Goal: Information Seeking & Learning: Learn about a topic

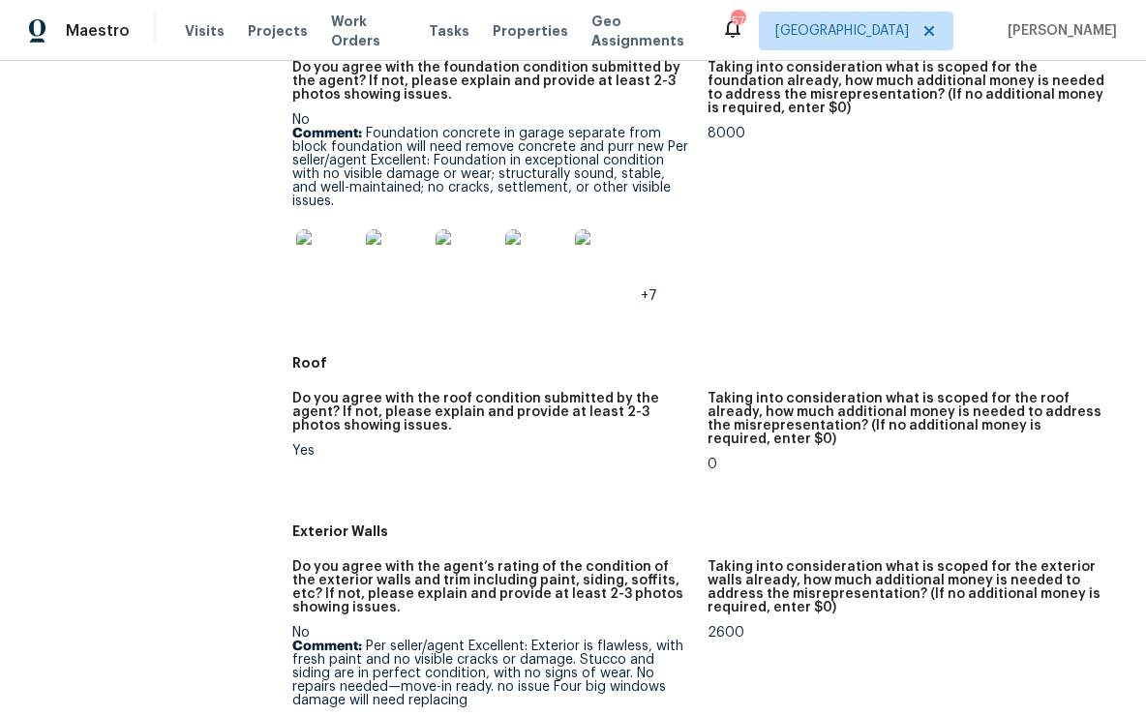
scroll to position [532, 0]
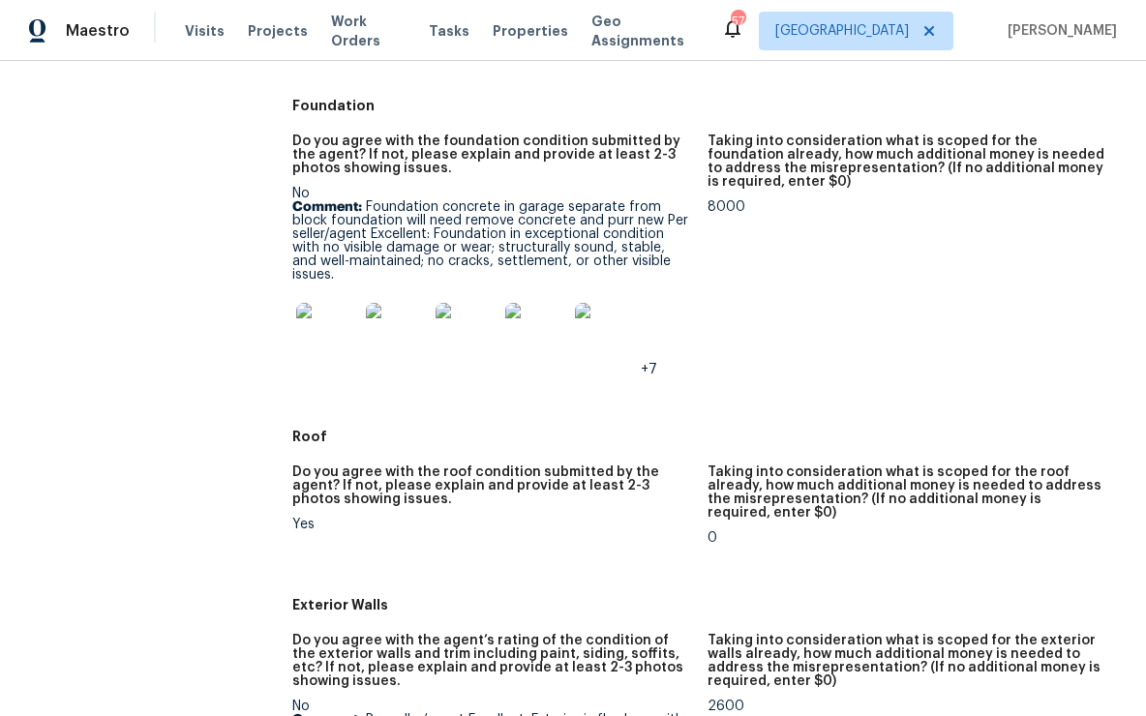
click at [351, 321] on img at bounding box center [327, 334] width 62 height 62
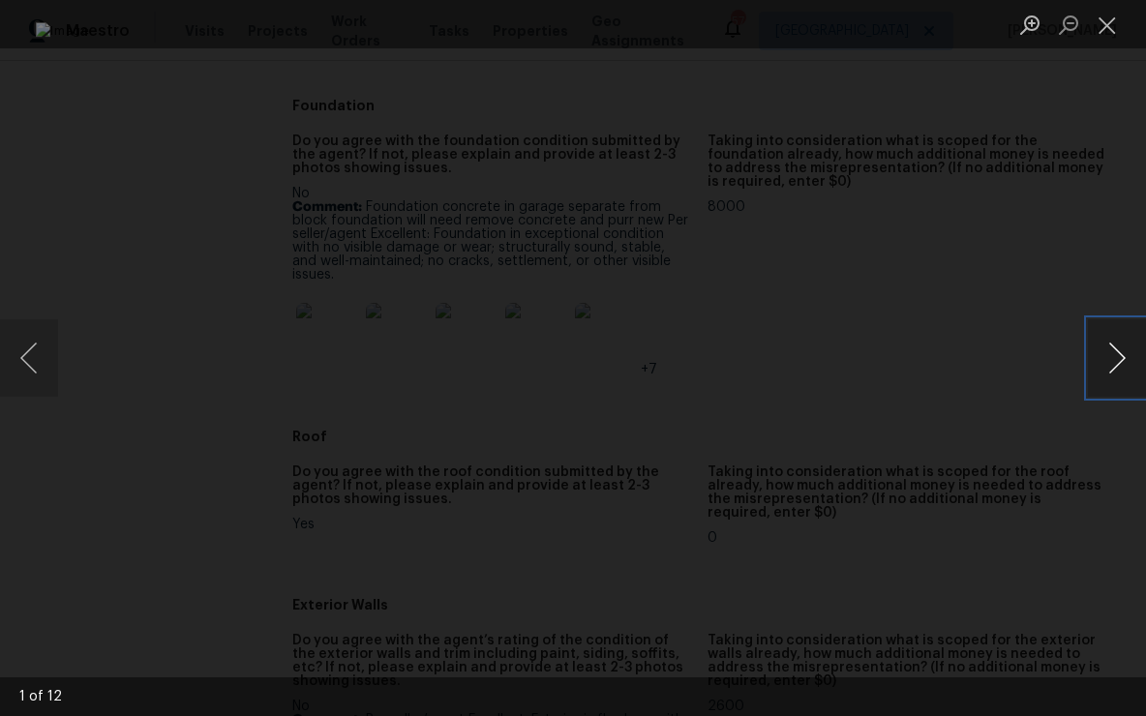
click at [1121, 370] on button "Next image" at bounding box center [1117, 357] width 58 height 77
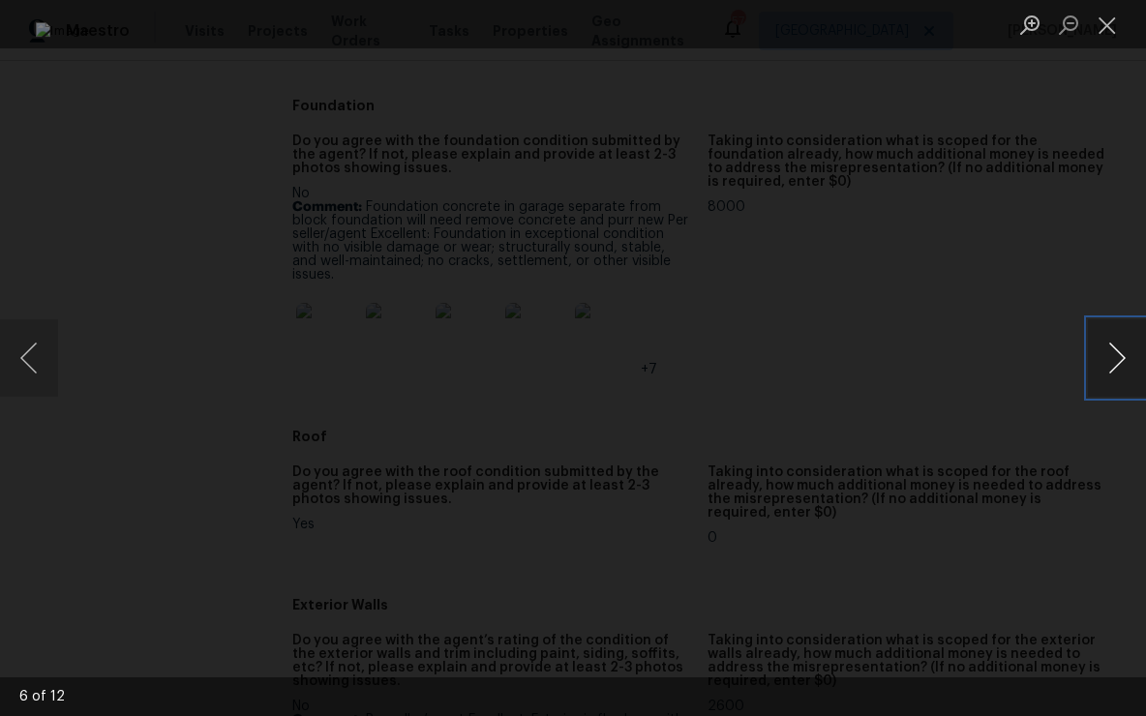
click at [1121, 370] on button "Next image" at bounding box center [1117, 357] width 58 height 77
click at [1109, 25] on button "Close lightbox" at bounding box center [1107, 25] width 39 height 34
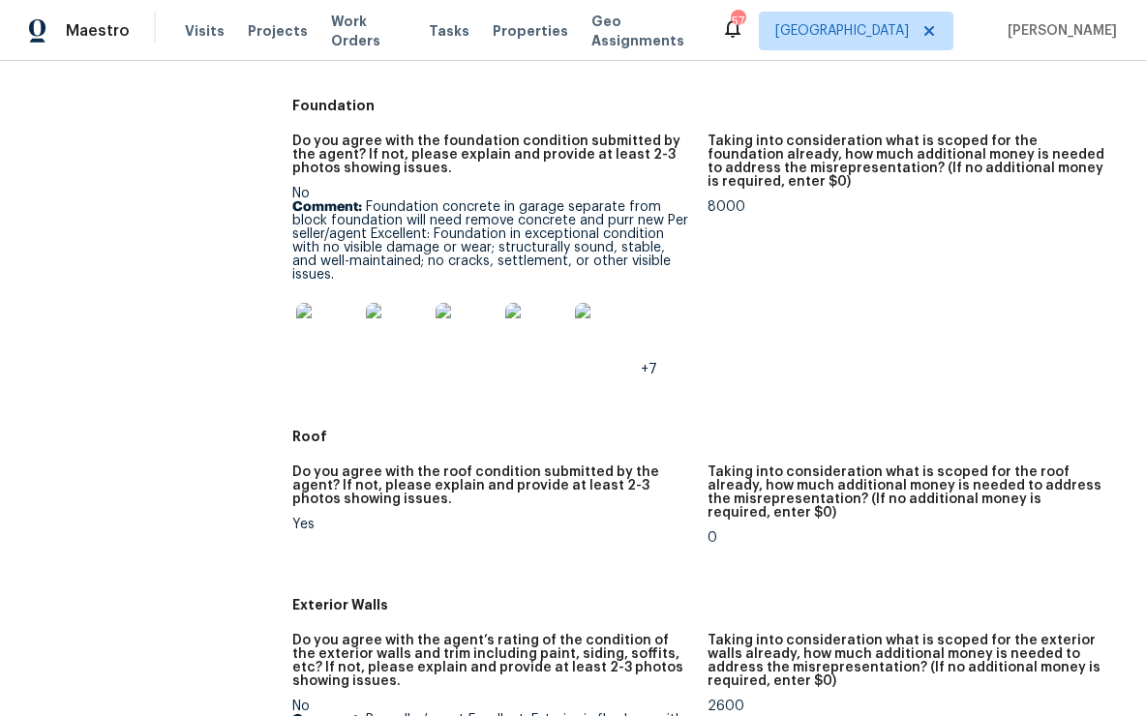
click at [300, 312] on img at bounding box center [327, 334] width 62 height 62
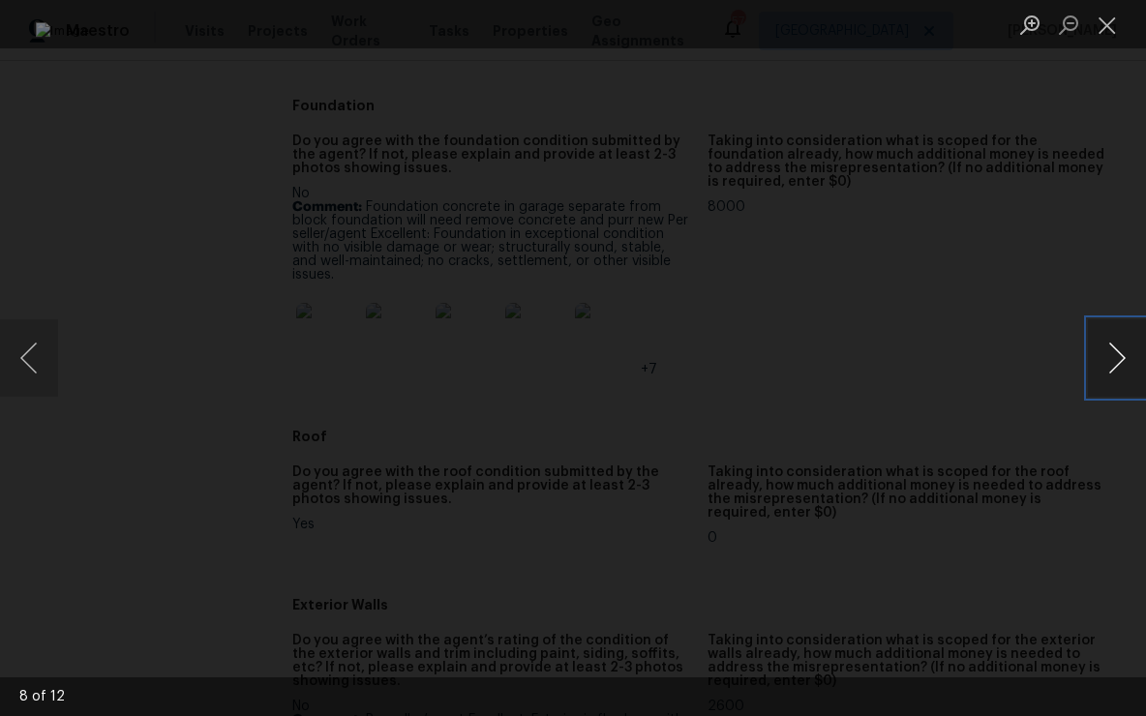
click at [1096, 358] on button "Next image" at bounding box center [1117, 357] width 58 height 77
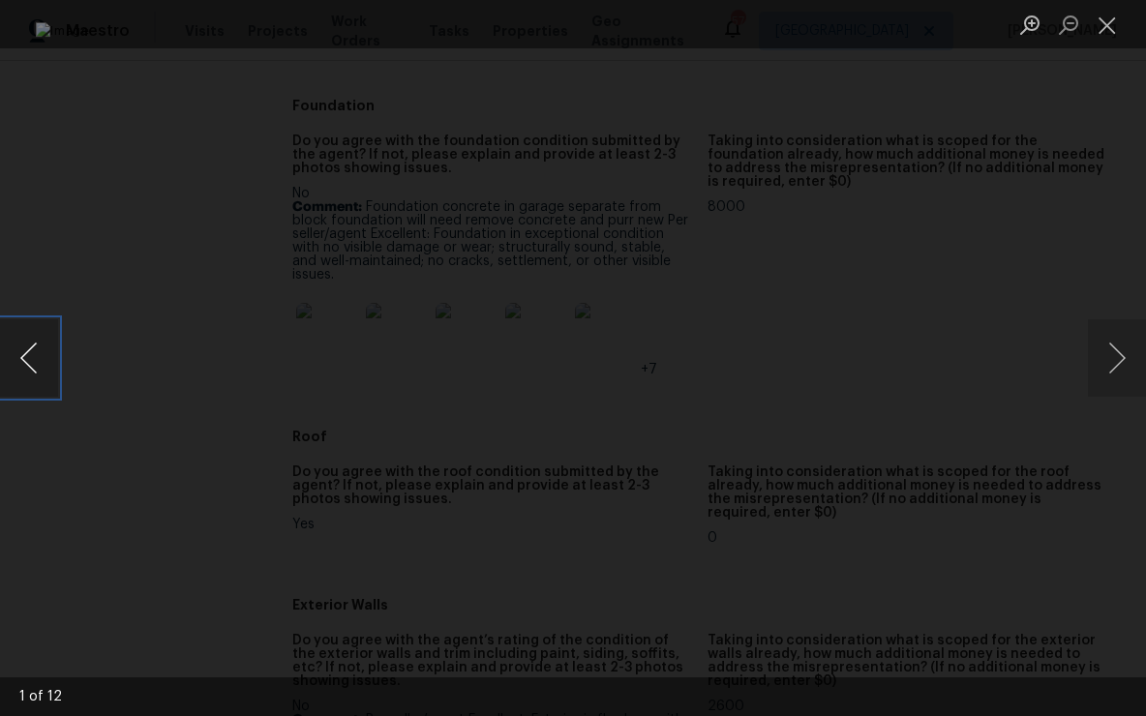
click at [22, 360] on button "Previous image" at bounding box center [29, 357] width 58 height 77
click at [1109, 36] on button "Close lightbox" at bounding box center [1107, 25] width 39 height 34
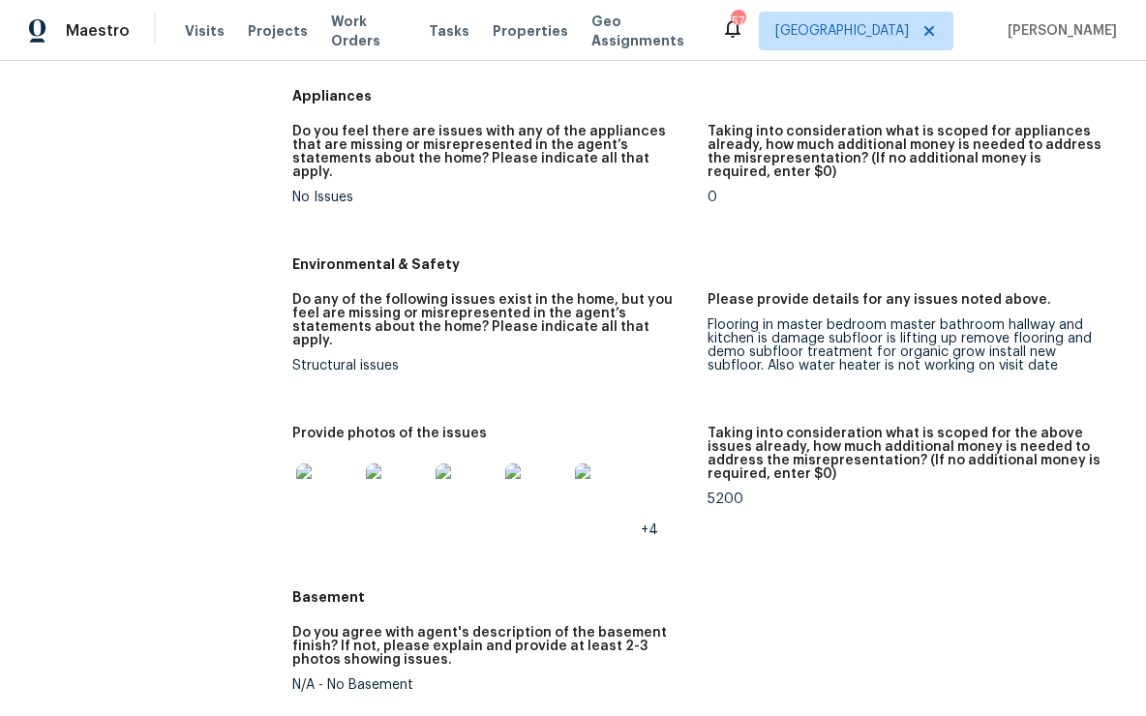
scroll to position [2296, 0]
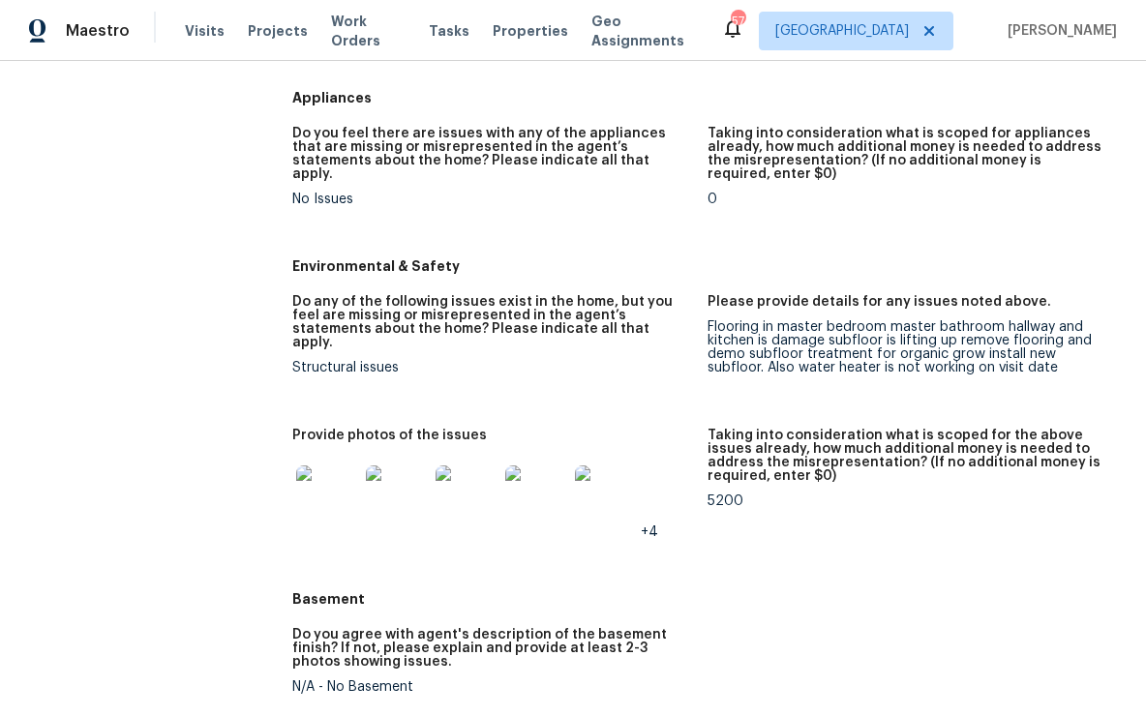
click at [328, 475] on img at bounding box center [327, 497] width 62 height 62
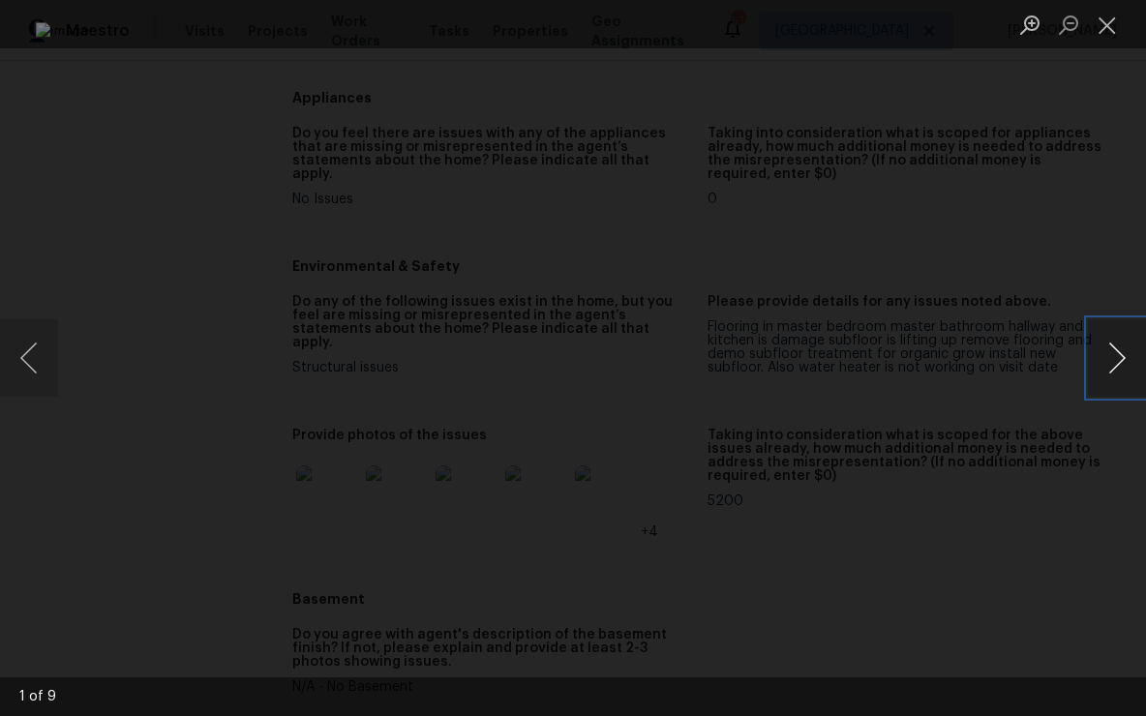
click at [1105, 349] on button "Next image" at bounding box center [1117, 357] width 58 height 77
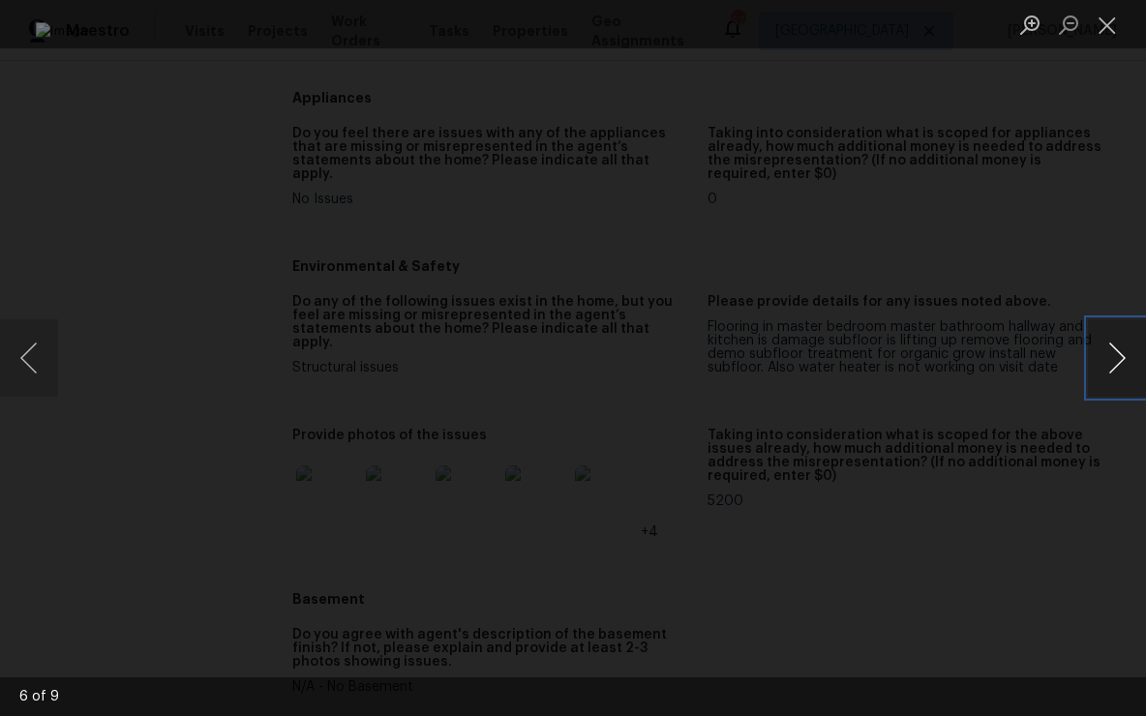
click at [1105, 349] on button "Next image" at bounding box center [1117, 357] width 58 height 77
click at [1131, 370] on button "Next image" at bounding box center [1117, 357] width 58 height 77
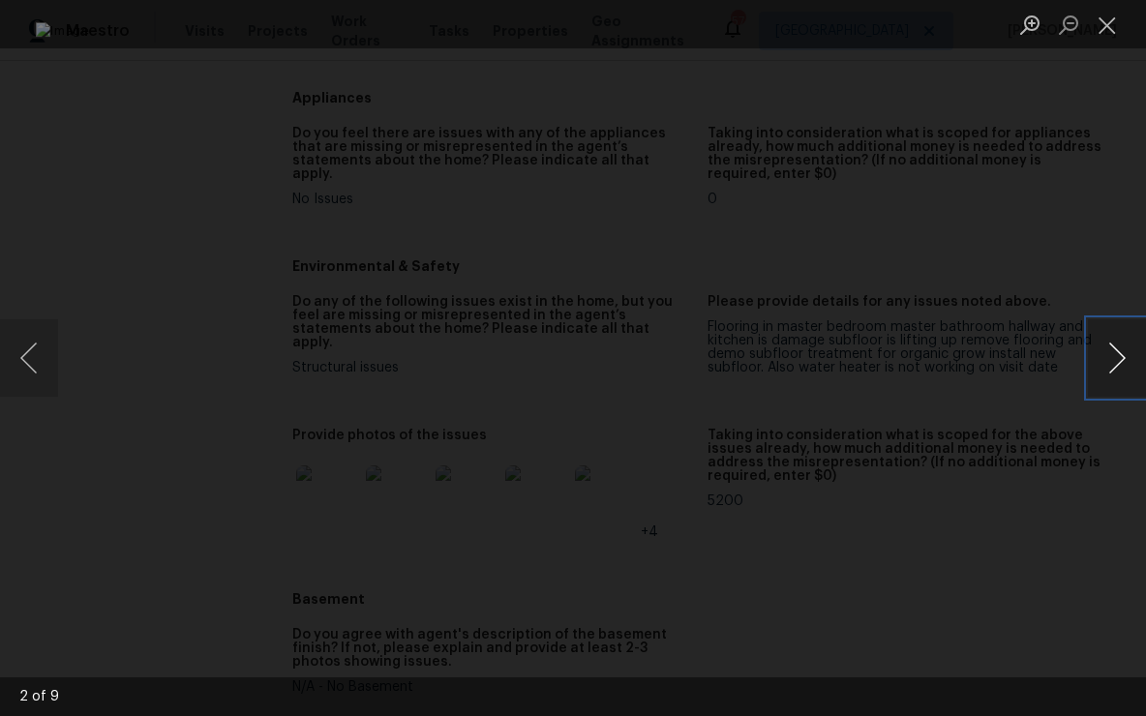
click at [1131, 370] on button "Next image" at bounding box center [1117, 357] width 58 height 77
click at [1109, 39] on button "Close lightbox" at bounding box center [1107, 25] width 39 height 34
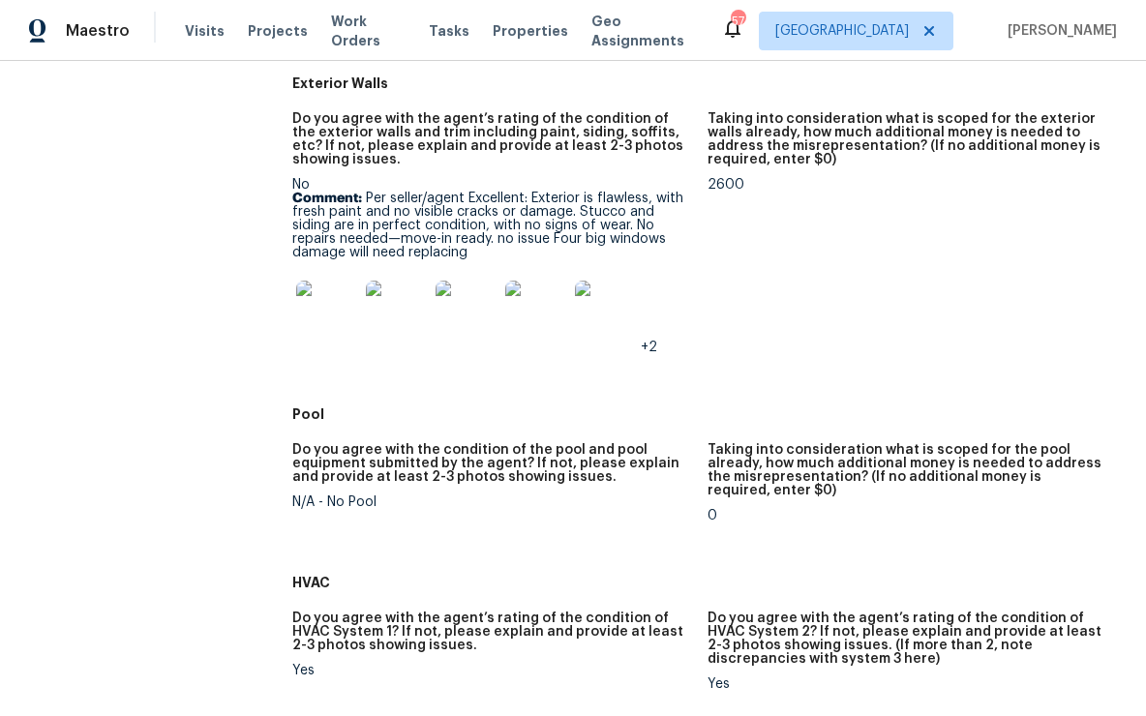
scroll to position [1032, 0]
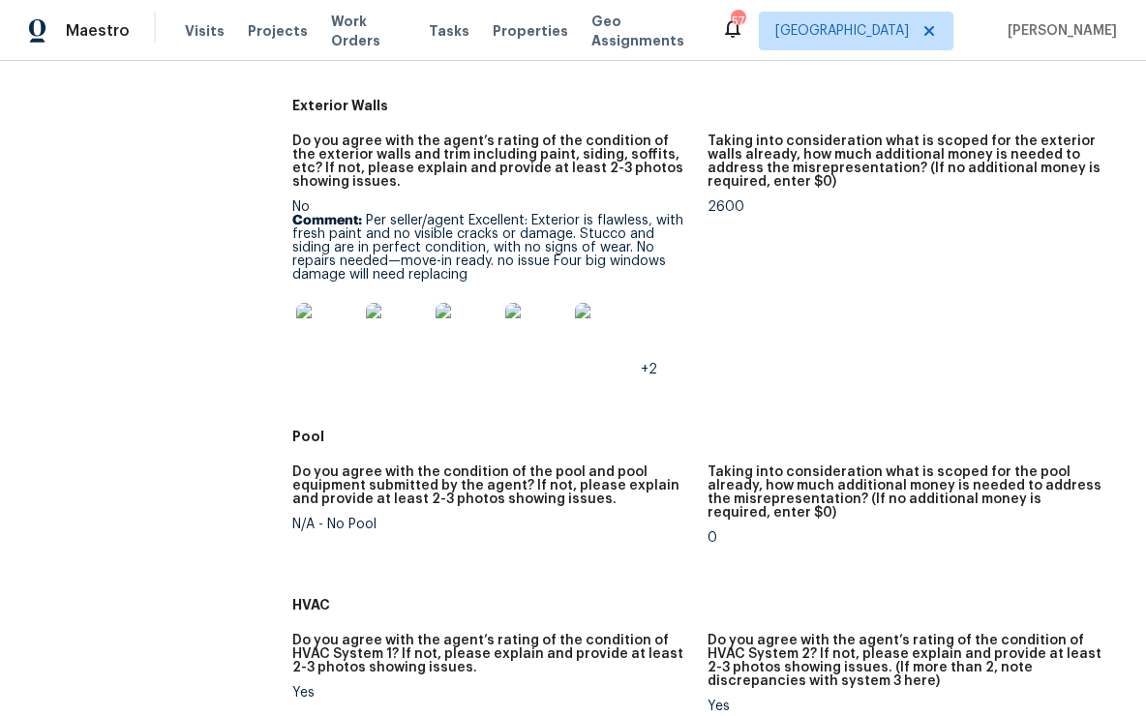
click at [342, 316] on img at bounding box center [327, 334] width 62 height 62
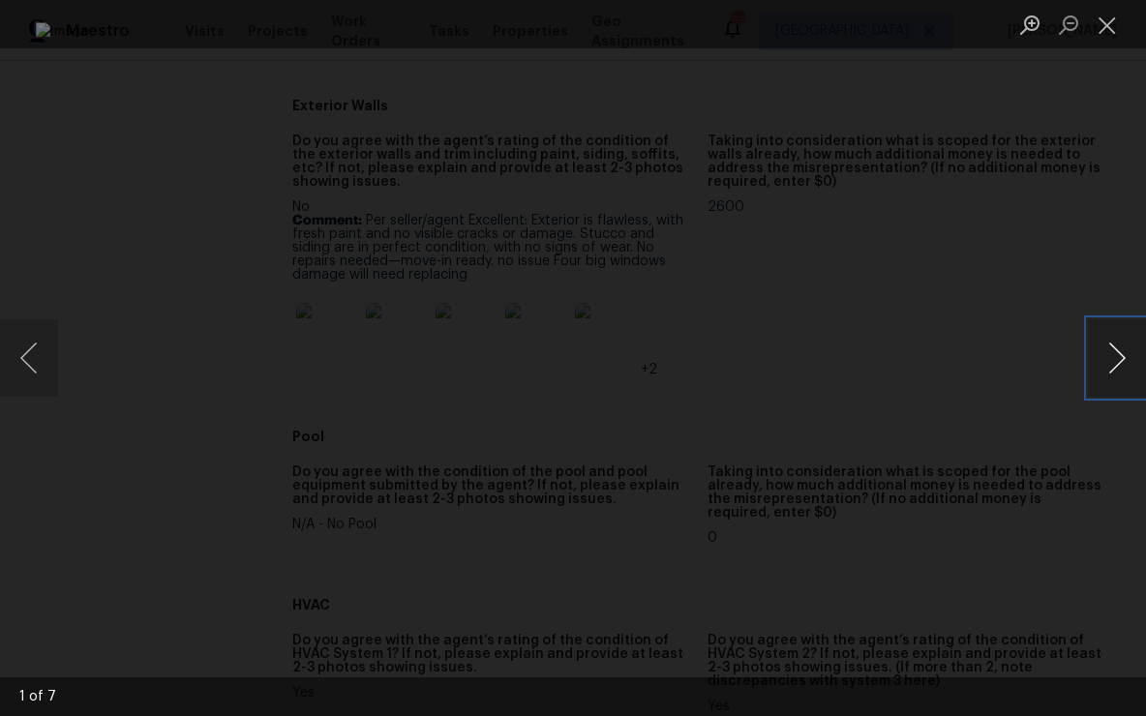
click at [1114, 366] on button "Next image" at bounding box center [1117, 357] width 58 height 77
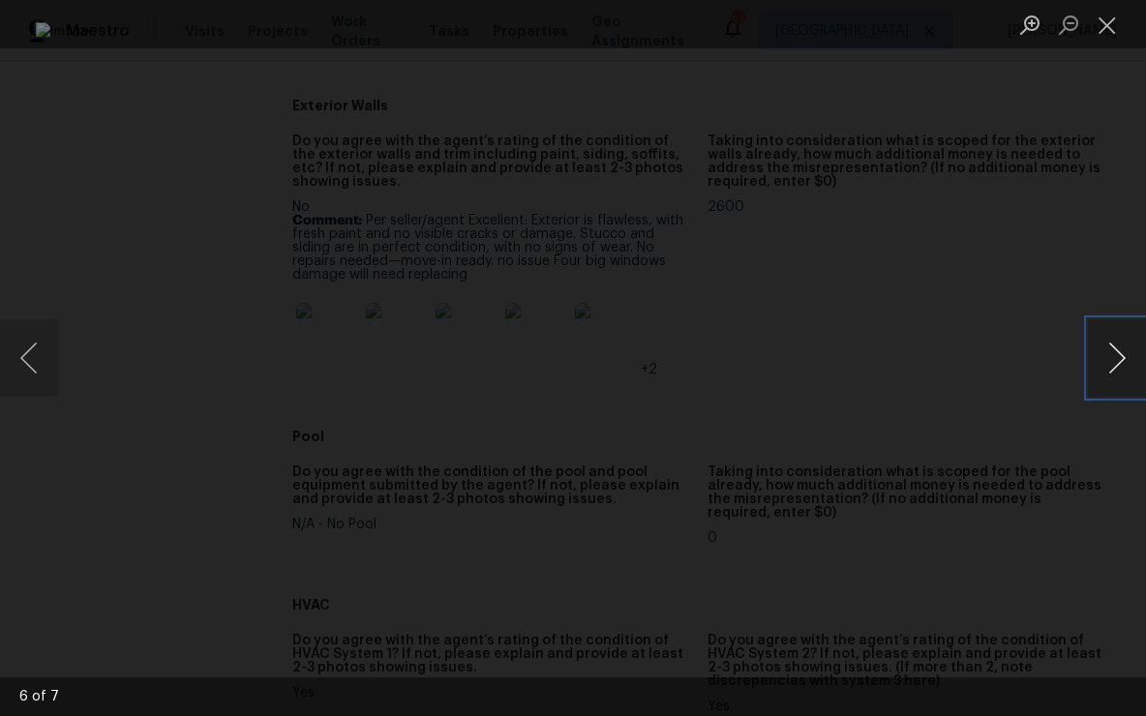
click at [1114, 366] on button "Next image" at bounding box center [1117, 357] width 58 height 77
click at [24, 366] on button "Previous image" at bounding box center [29, 357] width 58 height 77
click at [1109, 22] on button "Close lightbox" at bounding box center [1107, 25] width 39 height 34
